Goal: Use online tool/utility: Utilize a website feature to perform a specific function

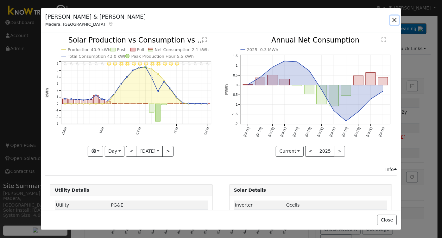
click at [392, 20] on button "button" at bounding box center [394, 20] width 9 height 9
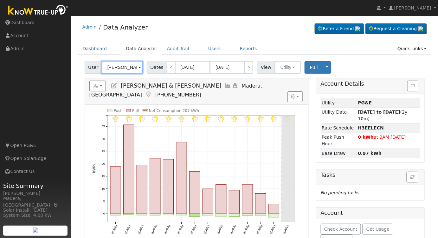
drag, startPoint x: 122, startPoint y: 69, endPoint x: 308, endPoint y: 128, distance: 194.9
click at [122, 69] on input "[PERSON_NAME] & [PERSON_NAME]" at bounding box center [122, 67] width 41 height 13
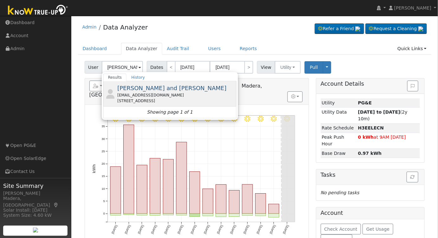
click at [178, 92] on div "[EMAIL_ADDRESS][DOMAIN_NAME]" at bounding box center [175, 95] width 117 height 6
type input "[PERSON_NAME] and [PERSON_NAME]"
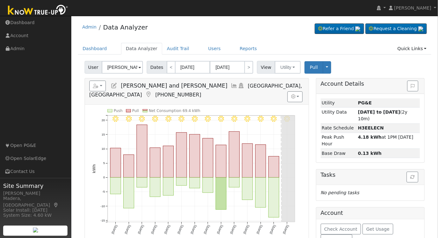
click at [231, 85] on icon at bounding box center [234, 86] width 7 height 6
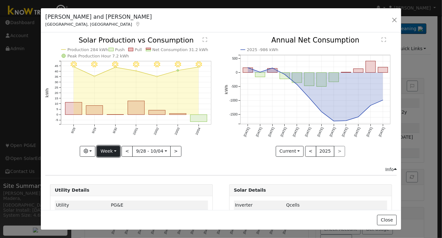
click at [111, 154] on button "Week" at bounding box center [108, 151] width 23 height 11
click at [109, 188] on link "Year" at bounding box center [119, 190] width 44 height 9
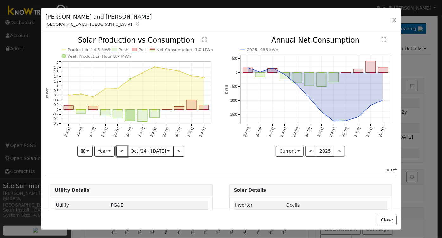
click at [122, 149] on button "<" at bounding box center [121, 151] width 11 height 11
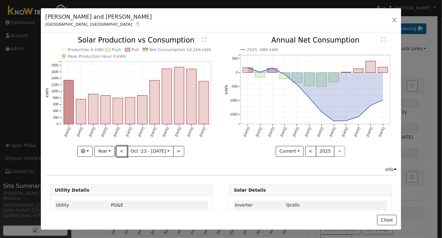
click at [122, 149] on button "<" at bounding box center [121, 151] width 11 height 11
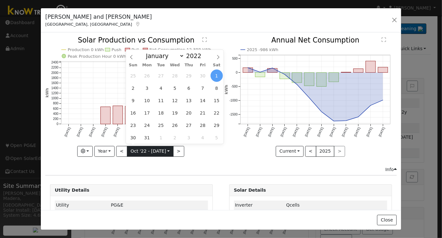
click at [170, 148] on input "[DATE]" at bounding box center [150, 151] width 46 height 10
click at [173, 148] on button ">" at bounding box center [178, 151] width 11 height 11
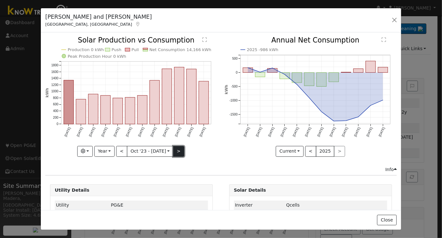
click at [174, 148] on button ">" at bounding box center [178, 151] width 11 height 11
type input "[DATE]"
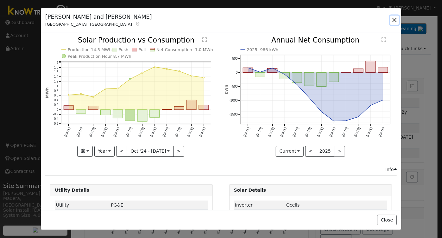
click at [397, 21] on button "button" at bounding box center [394, 20] width 9 height 9
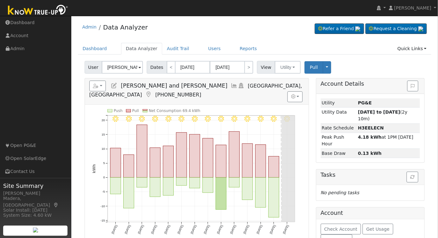
click at [124, 59] on div "User [PERSON_NAME] and [PERSON_NAME] Account Default Account Default Account [S…" at bounding box center [254, 66] width 342 height 15
drag, startPoint x: 127, startPoint y: 66, endPoint x: 137, endPoint y: 70, distance: 11.1
click at [127, 67] on input "[PERSON_NAME] and [PERSON_NAME]" at bounding box center [122, 67] width 41 height 13
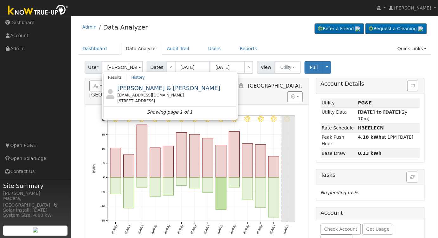
click at [156, 91] on span "[PERSON_NAME] & [PERSON_NAME]" at bounding box center [168, 88] width 103 height 7
type input "[PERSON_NAME] & [PERSON_NAME]"
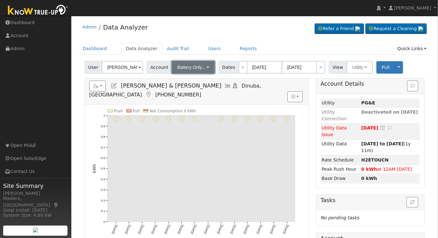
click at [193, 63] on button "Battery Only..." at bounding box center [193, 67] width 43 height 13
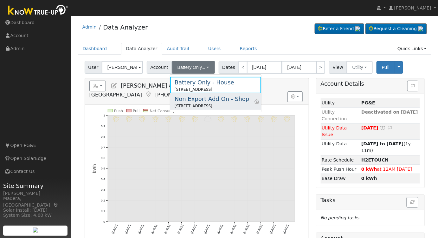
click at [204, 103] on div "[STREET_ADDRESS]" at bounding box center [212, 106] width 75 height 6
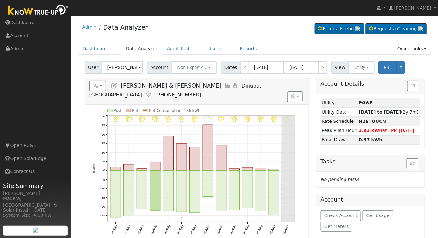
click at [225, 82] on link at bounding box center [228, 85] width 7 height 6
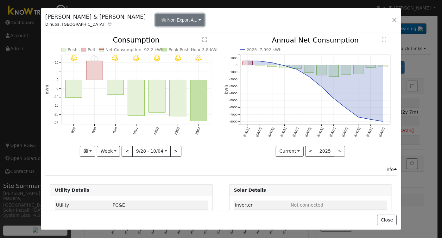
click at [168, 20] on span "Non Export A..." at bounding box center [183, 19] width 30 height 5
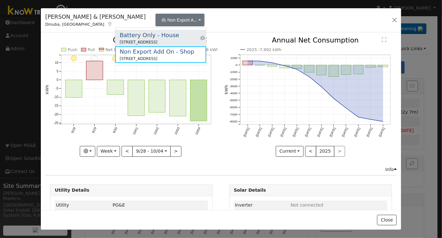
click at [139, 37] on div "Battery Only - House" at bounding box center [150, 35] width 60 height 9
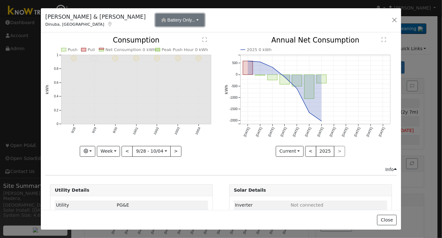
click at [168, 22] on span "Battery Only..." at bounding box center [182, 19] width 28 height 5
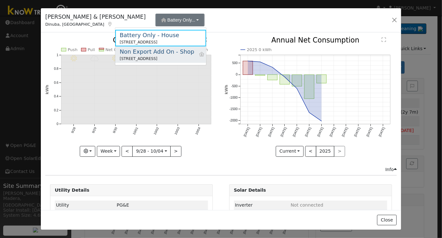
click at [144, 53] on div "Non Export Add On - Shop" at bounding box center [157, 51] width 75 height 9
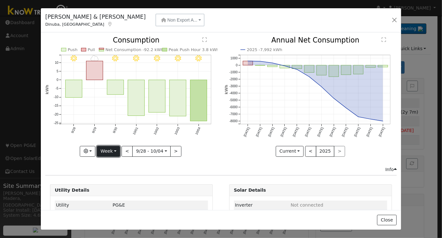
click at [105, 150] on button "Week" at bounding box center [108, 151] width 23 height 11
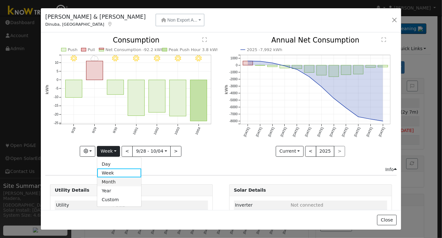
click at [114, 180] on link "Month" at bounding box center [119, 181] width 44 height 9
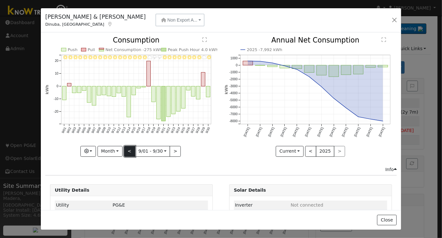
click at [130, 150] on button "<" at bounding box center [129, 151] width 11 height 11
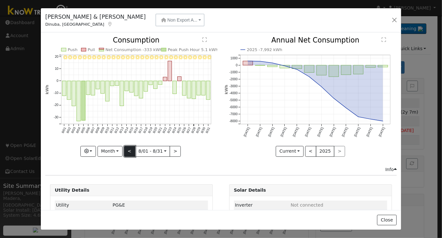
click at [130, 150] on button "<" at bounding box center [129, 151] width 11 height 11
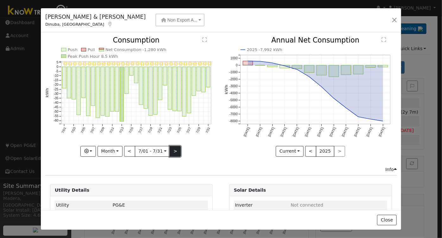
click at [173, 147] on button ">" at bounding box center [175, 151] width 11 height 11
type input "[DATE]"
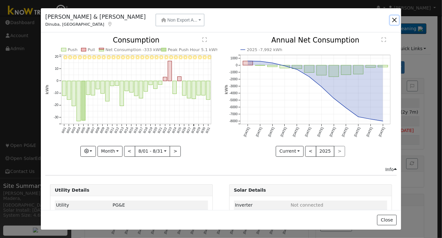
click at [394, 18] on button "button" at bounding box center [394, 20] width 9 height 9
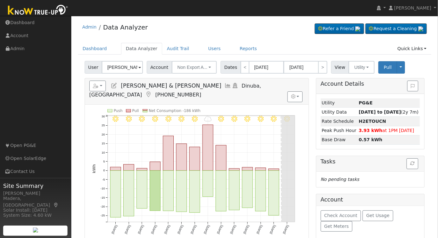
click at [225, 85] on icon at bounding box center [228, 86] width 7 height 6
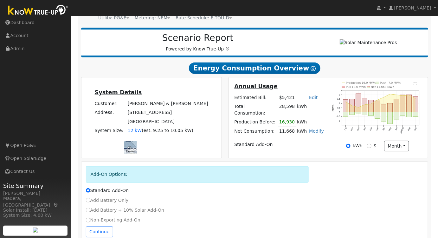
scroll to position [80, 0]
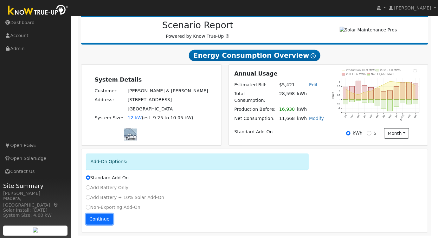
click at [92, 219] on button "Continue" at bounding box center [99, 218] width 27 height 11
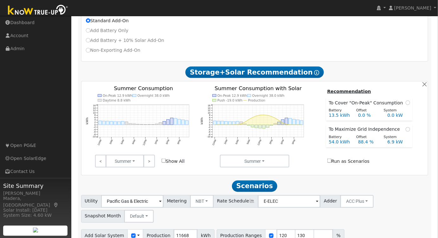
scroll to position [263, 0]
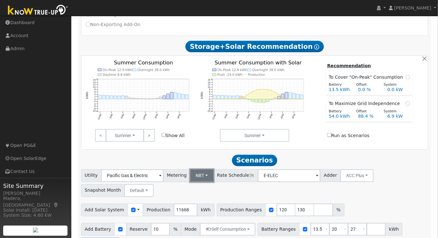
click at [195, 174] on button "NBT" at bounding box center [202, 175] width 24 height 13
click at [194, 188] on link "NEM" at bounding box center [207, 189] width 44 height 9
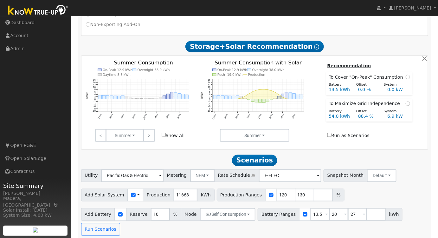
scroll to position [251, 0]
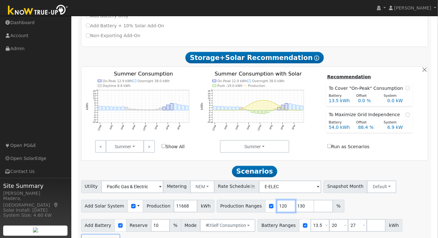
drag, startPoint x: 274, startPoint y: 205, endPoint x: 238, endPoint y: 206, distance: 35.2
click at [238, 206] on div "Production Ranges 120 130 %" at bounding box center [281, 206] width 128 height 13
type input "130"
type input "1"
type input "95"
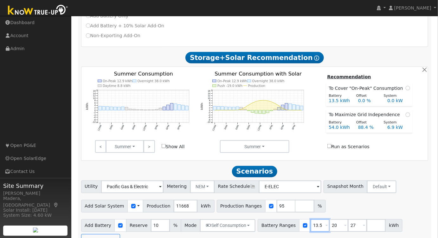
drag, startPoint x: 309, startPoint y: 225, endPoint x: 287, endPoint y: 228, distance: 23.1
click at [287, 228] on div "Battery Ranges 13.5 Overrides Reserve % Mode None None Self Consumption Peak Sa…" at bounding box center [329, 225] width 145 height 13
type input "20"
type input "27"
type input "20"
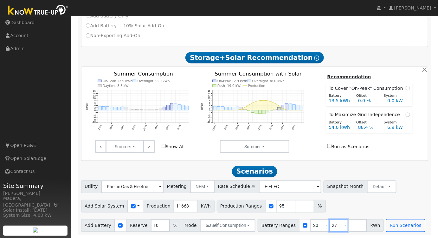
drag, startPoint x: 325, startPoint y: 223, endPoint x: 295, endPoint y: 225, distance: 30.2
click at [293, 223] on div "Battery Ranges 20 Overrides Reserve % Mode None None Self Consumption Peak Savi…" at bounding box center [320, 225] width 126 height 13
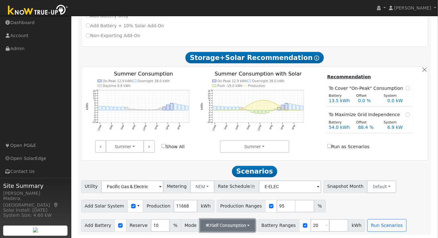
click at [222, 223] on button "Self Consumption" at bounding box center [227, 225] width 55 height 13
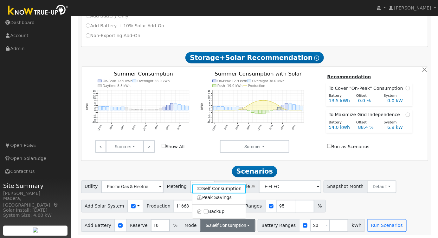
click at [334, 206] on div "Add Solar System Use CSV Data Production 11668 kWh Production Ranges 95 %" at bounding box center [254, 204] width 349 height 15
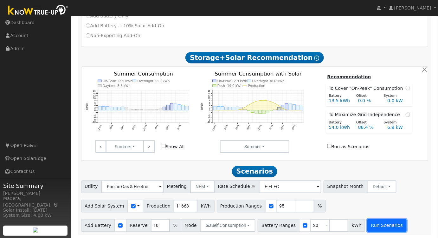
click at [378, 223] on button "Run Scenarios" at bounding box center [386, 225] width 39 height 13
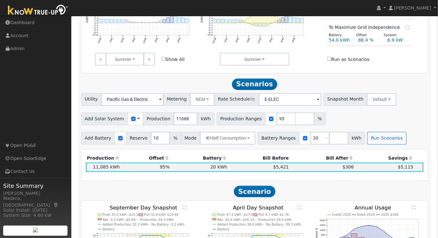
scroll to position [345, 0]
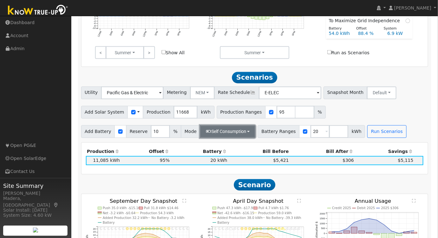
click at [213, 134] on button "Self Consumption" at bounding box center [227, 131] width 55 height 13
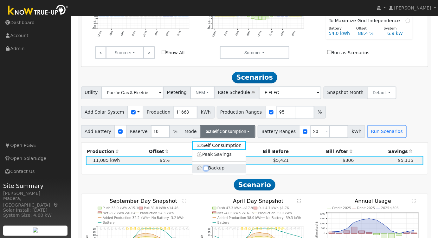
click at [207, 167] on input "Backup" at bounding box center [206, 168] width 4 height 4
checkbox input "true"
type input "20"
click at [378, 109] on div "Add Solar System Use CSV Data Production 11668 kWh Production Ranges 95 %" at bounding box center [254, 111] width 349 height 15
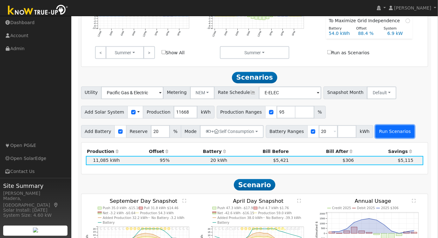
click at [380, 127] on button "Run Scenarios" at bounding box center [394, 131] width 39 height 13
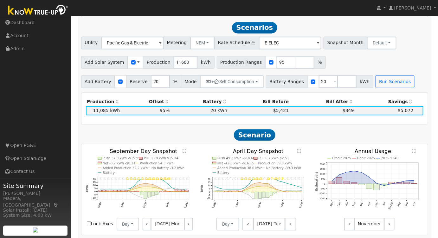
scroll to position [397, 0]
